Goal: Information Seeking & Learning: Learn about a topic

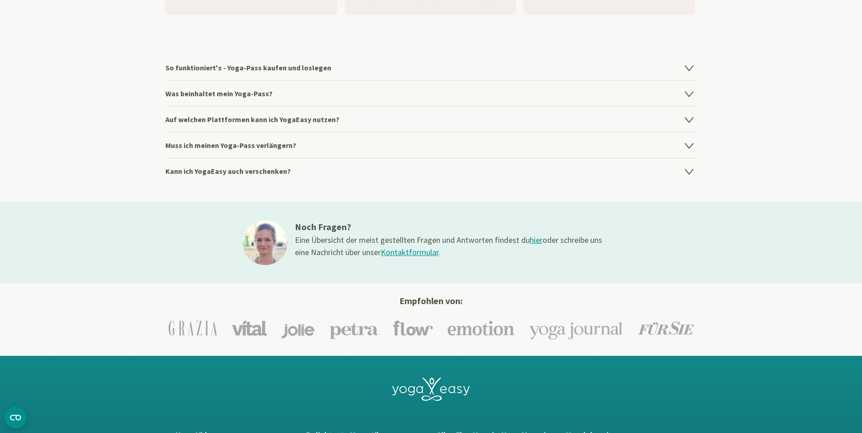
scroll to position [1280, 0]
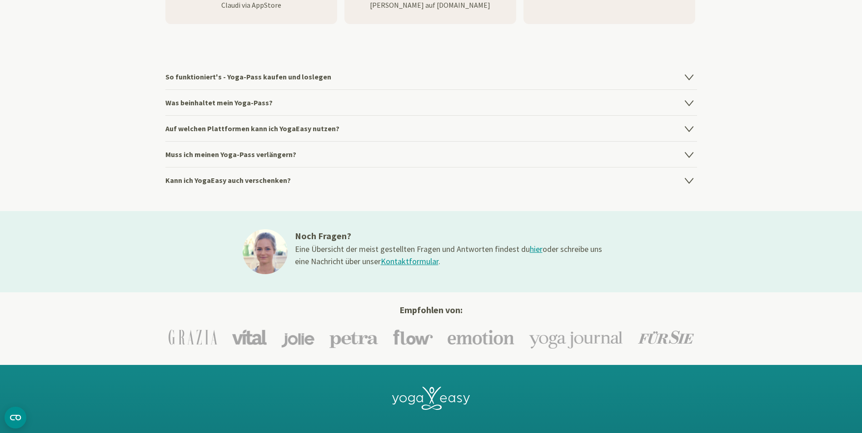
click at [406, 98] on h4 "Was beinhaltet mein Yoga-Pass?" at bounding box center [431, 102] width 532 height 26
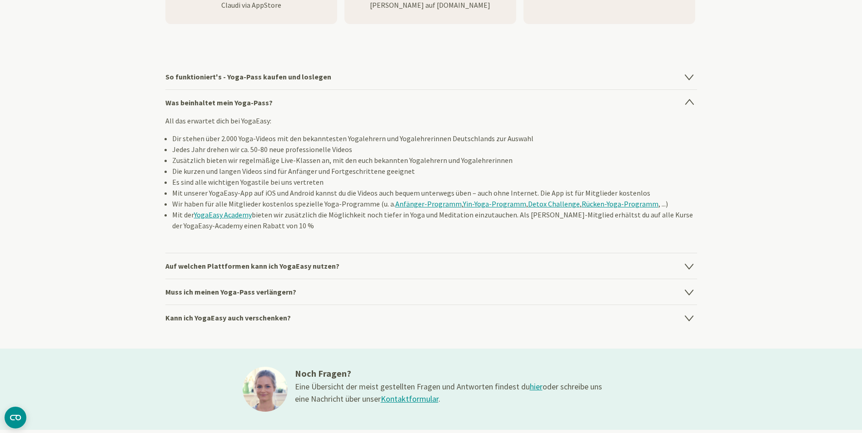
click at [406, 98] on h4 "Was beinhaltet mein Yoga-Pass?" at bounding box center [431, 102] width 532 height 26
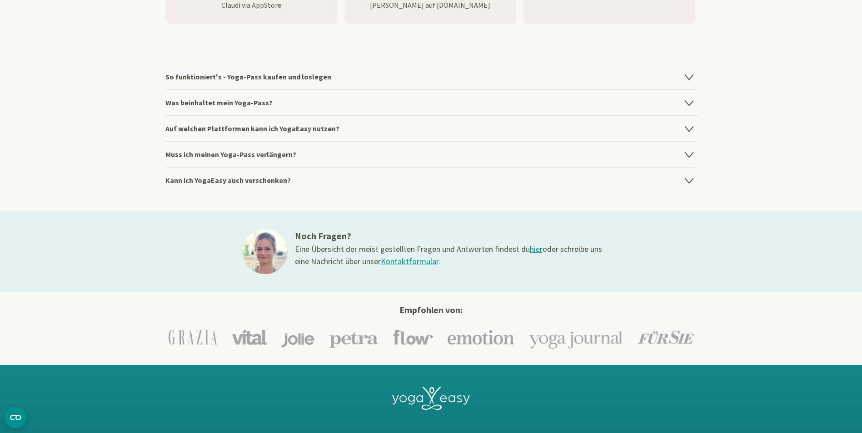
click at [413, 75] on h4 "So funktioniert's - Yoga-Pass kaufen und loslegen" at bounding box center [431, 76] width 532 height 25
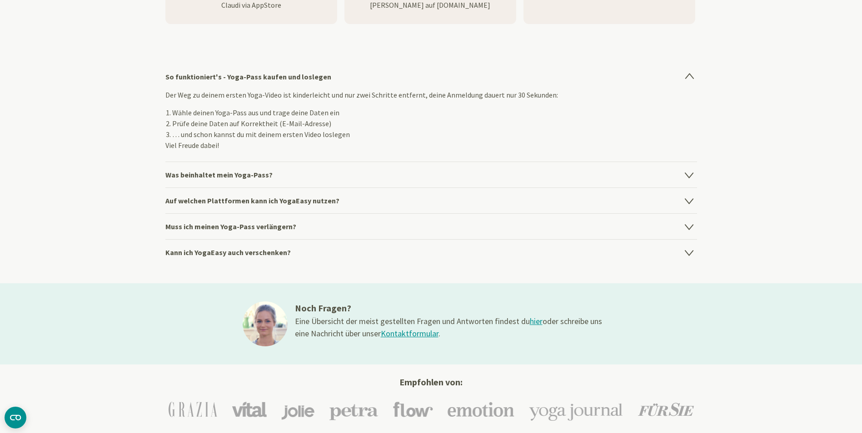
click at [413, 75] on h4 "So funktioniert's - Yoga-Pass kaufen und loslegen" at bounding box center [431, 76] width 532 height 25
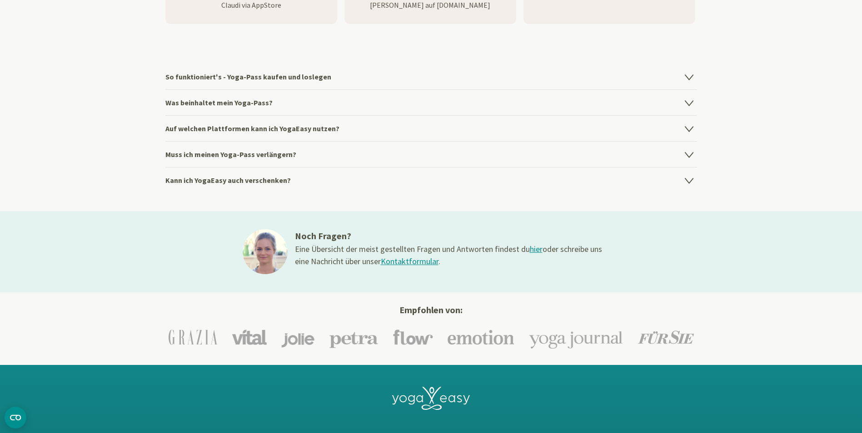
click at [329, 134] on h4 "Auf welchen Plattformen kann ich YogaEasy nutzen?" at bounding box center [431, 128] width 532 height 26
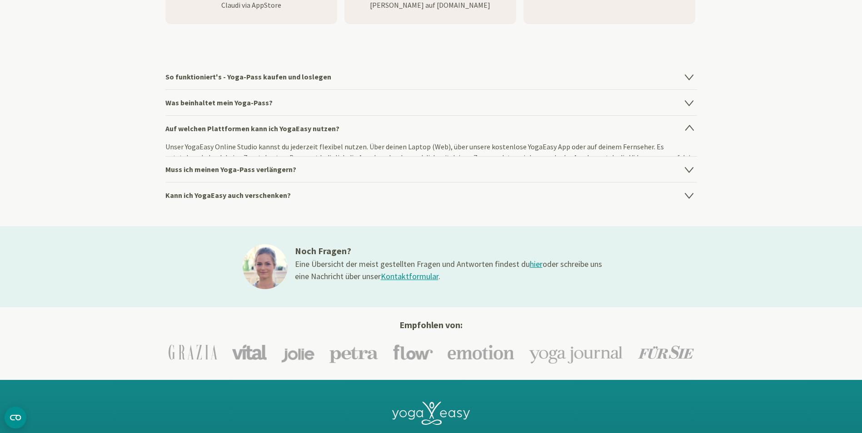
click at [329, 134] on h4 "Auf welchen Plattformen kann ich YogaEasy nutzen?" at bounding box center [431, 128] width 532 height 26
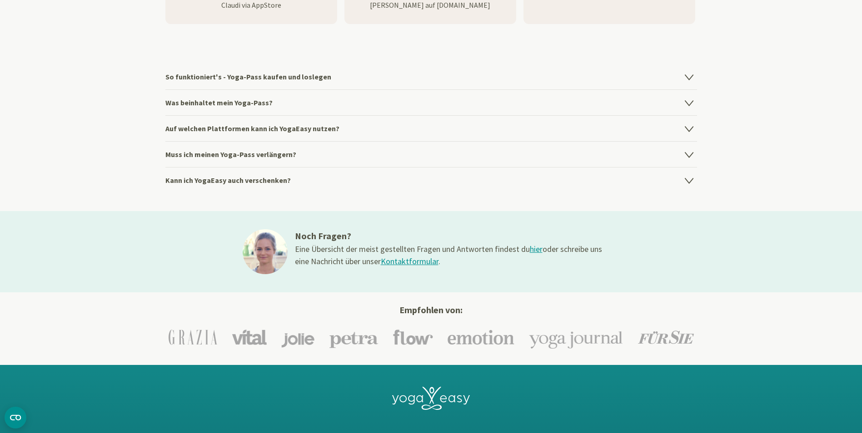
click at [329, 134] on h4 "Auf welchen Plattformen kann ich YogaEasy nutzen?" at bounding box center [431, 128] width 532 height 26
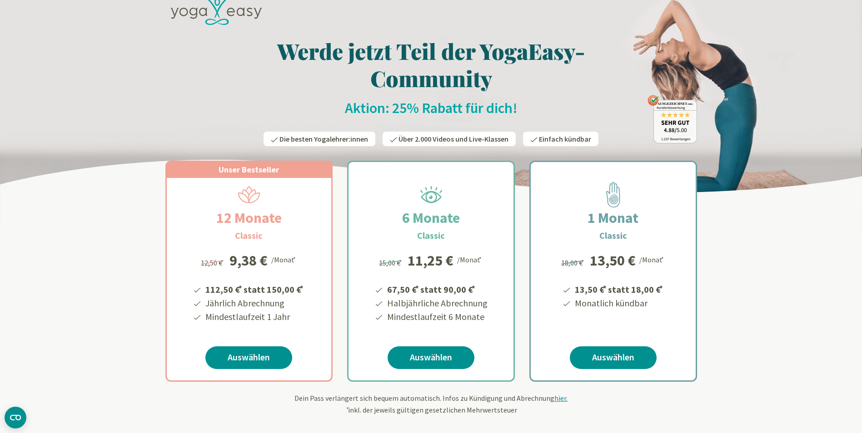
scroll to position [0, 0]
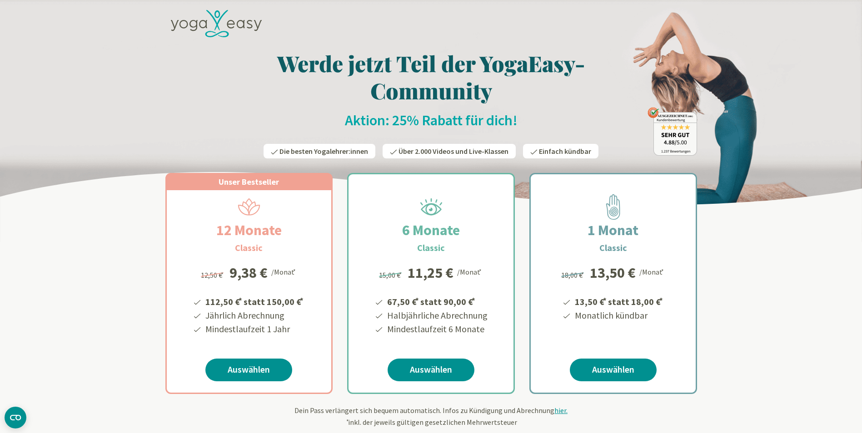
click at [249, 25] on icon at bounding box center [216, 24] width 91 height 28
